Goal: Information Seeking & Learning: Learn about a topic

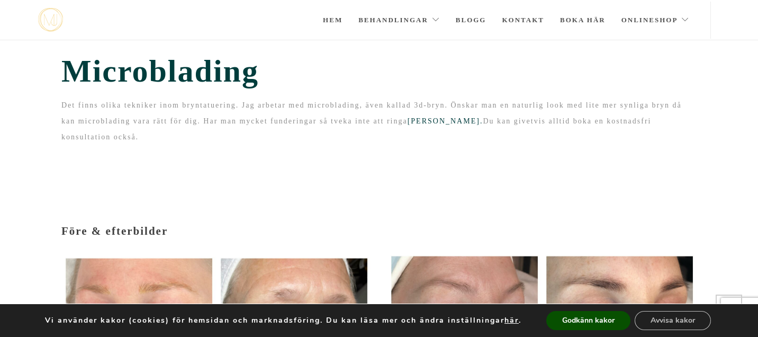
scroll to position [182, 0]
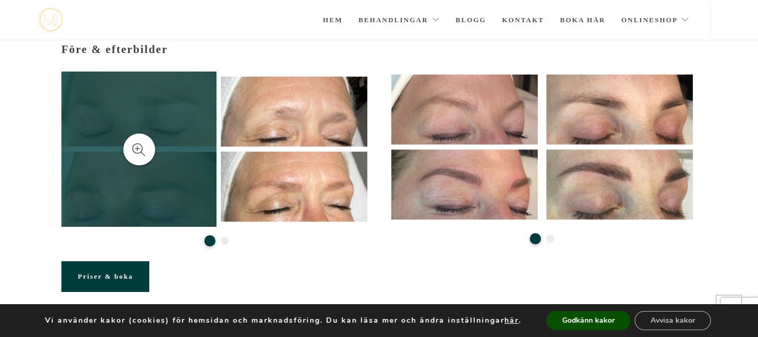
click at [194, 180] on link at bounding box center [138, 148] width 155 height 155
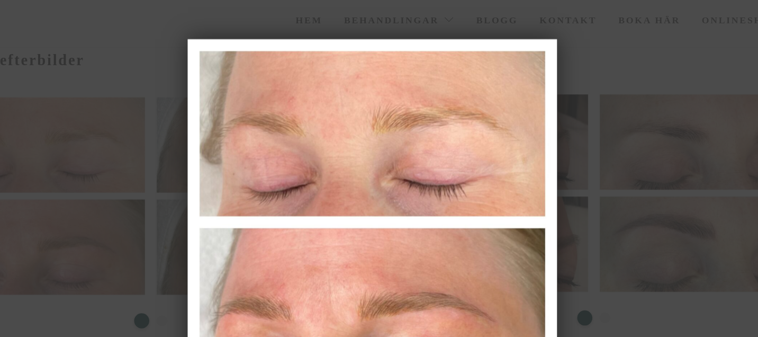
click at [584, 92] on div at bounding box center [379, 168] width 758 height 10919
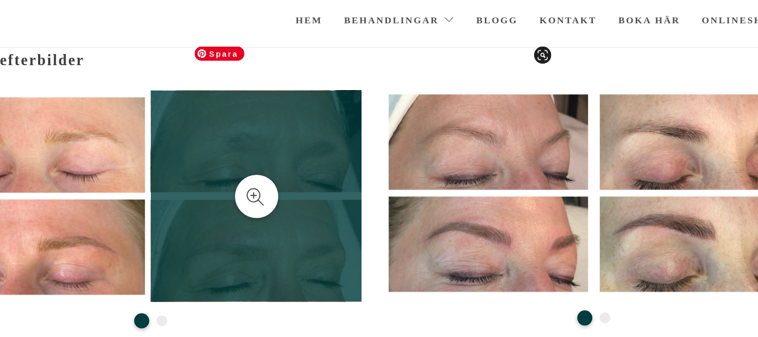
click at [302, 115] on link at bounding box center [293, 148] width 155 height 155
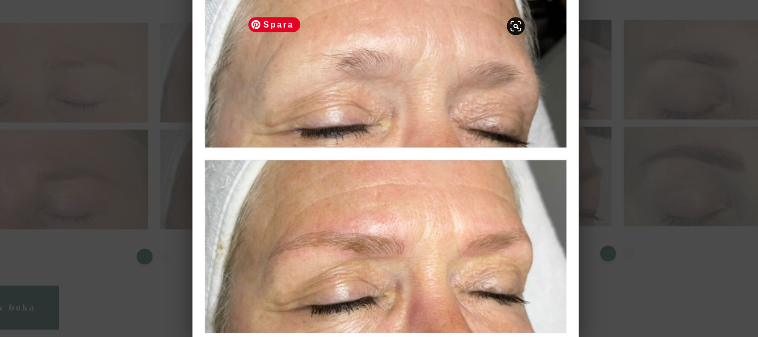
scroll to position [168, 0]
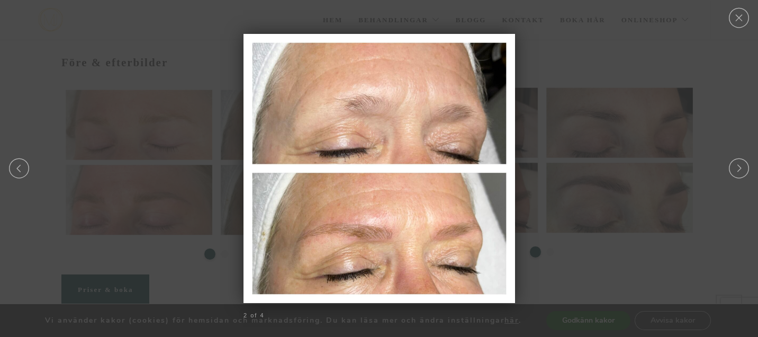
click at [741, 14] on link "Close" at bounding box center [738, 18] width 23 height 20
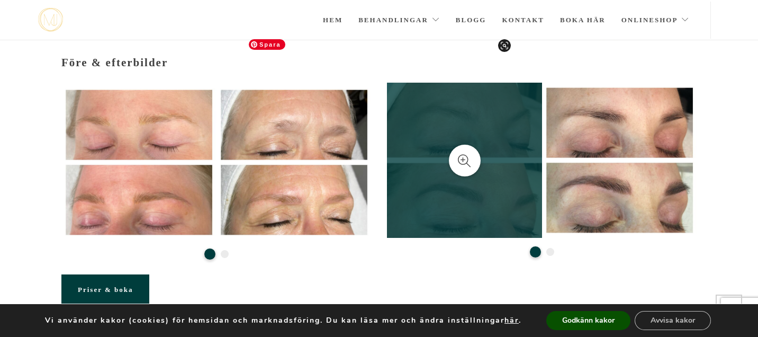
click at [427, 170] on link at bounding box center [464, 160] width 155 height 155
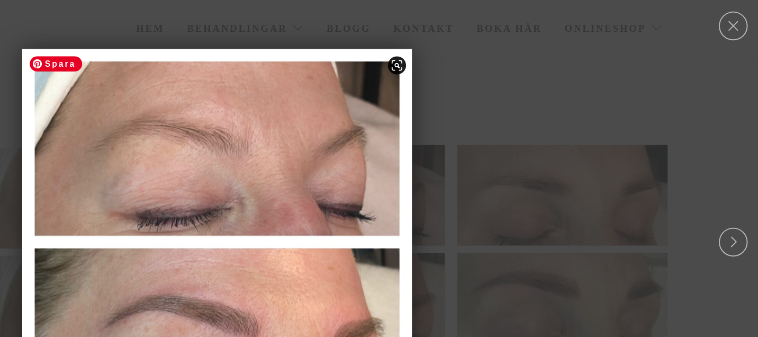
scroll to position [155, 0]
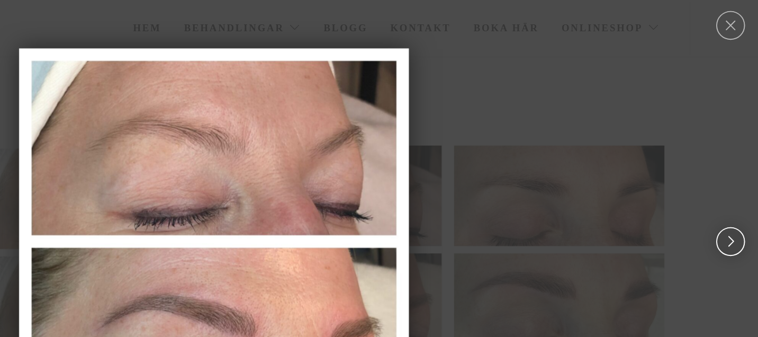
click at [740, 163] on link "Next" at bounding box center [738, 168] width 23 height 20
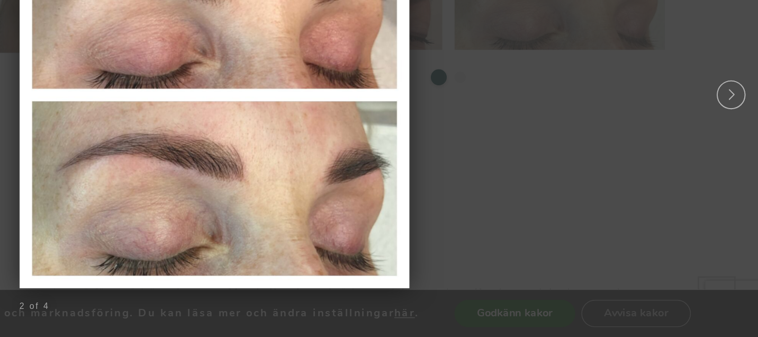
scroll to position [266, 0]
click at [741, 164] on link "Next" at bounding box center [738, 168] width 23 height 20
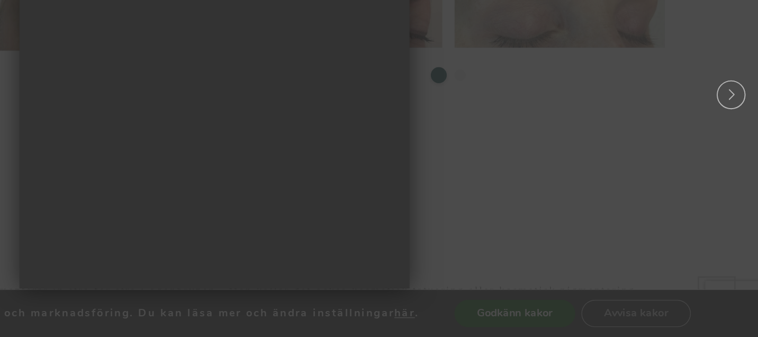
click at [545, 159] on div at bounding box center [379, 168] width 758 height 10919
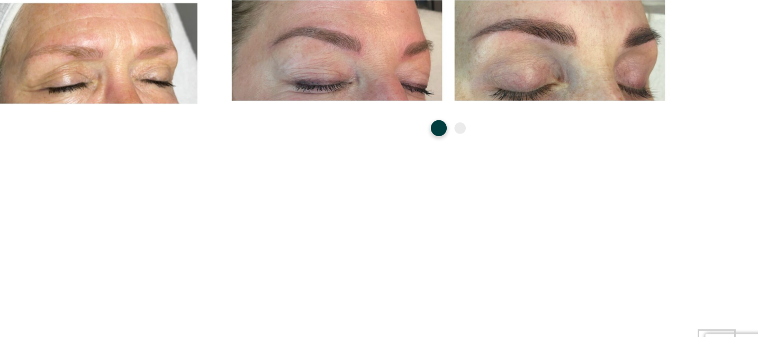
click at [552, 150] on button "2" at bounding box center [550, 154] width 8 height 8
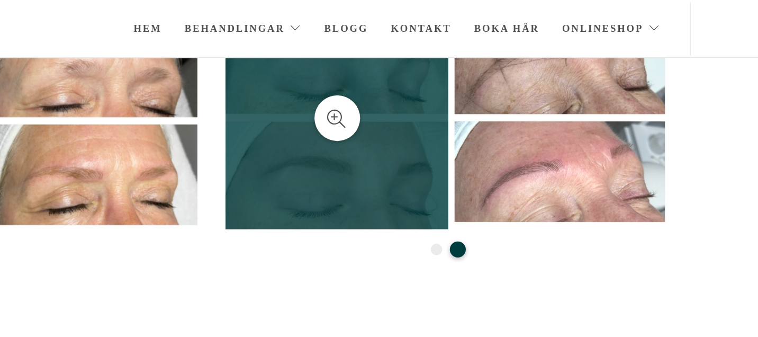
scroll to position [175, 0]
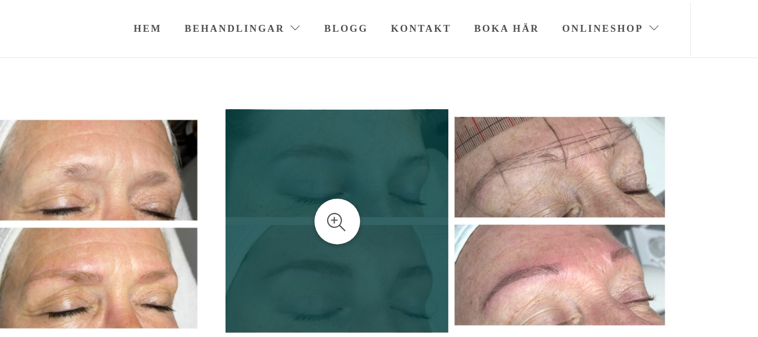
click at [480, 162] on link at bounding box center [464, 153] width 155 height 155
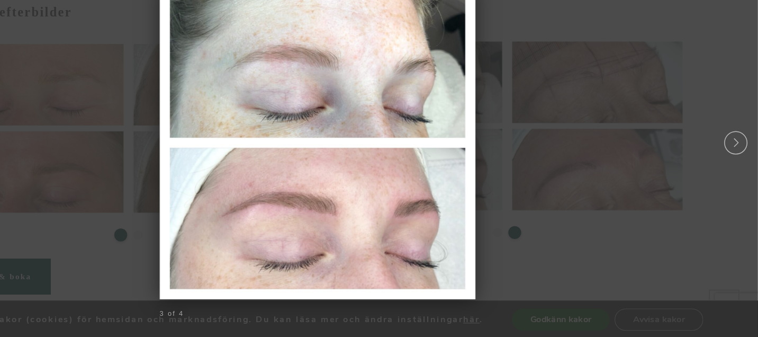
click at [575, 170] on div at bounding box center [379, 168] width 758 height 10919
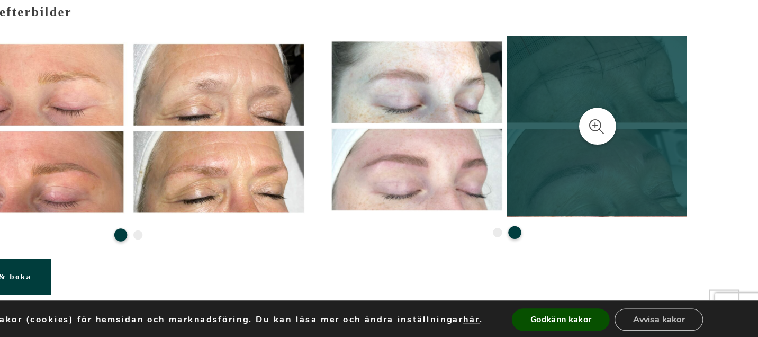
click at [575, 170] on link at bounding box center [619, 153] width 155 height 155
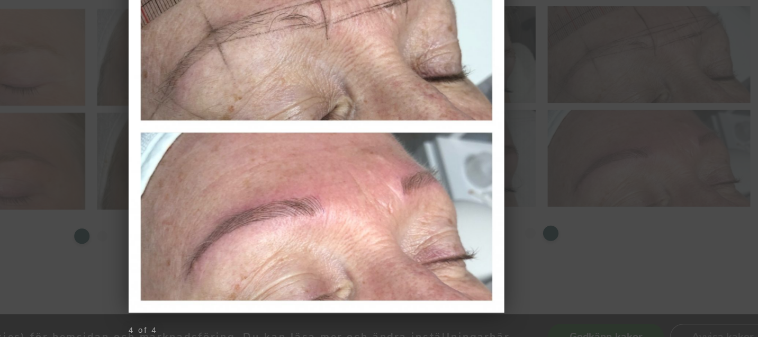
scroll to position [188, 0]
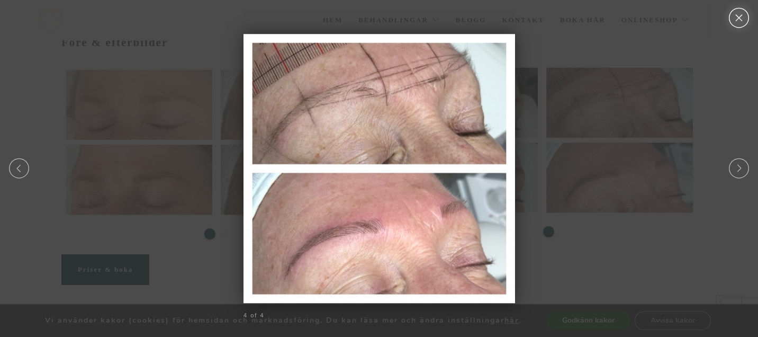
click at [740, 19] on link "Close" at bounding box center [738, 18] width 23 height 20
